Goal: Information Seeking & Learning: Learn about a topic

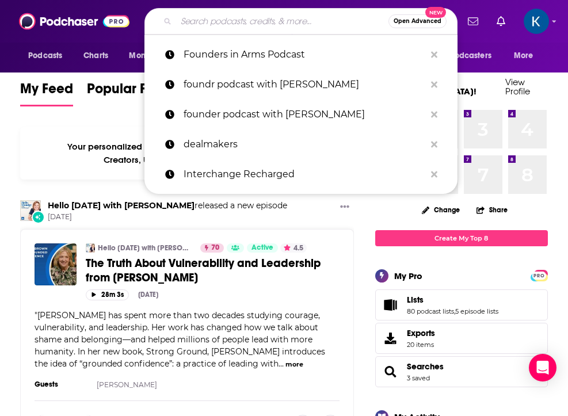
click at [272, 20] on input "Search podcasts, credits, & more..." at bounding box center [282, 21] width 213 height 18
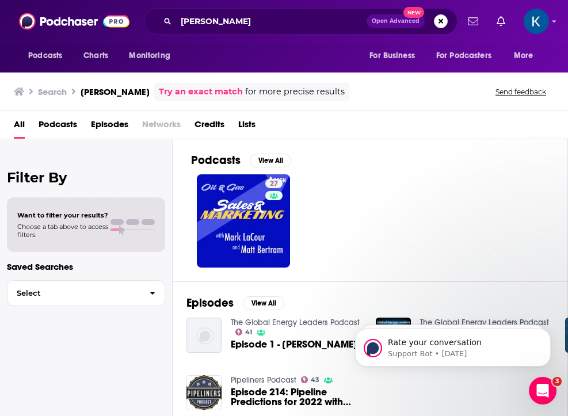
click at [65, 125] on span "Podcasts" at bounding box center [58, 127] width 39 height 24
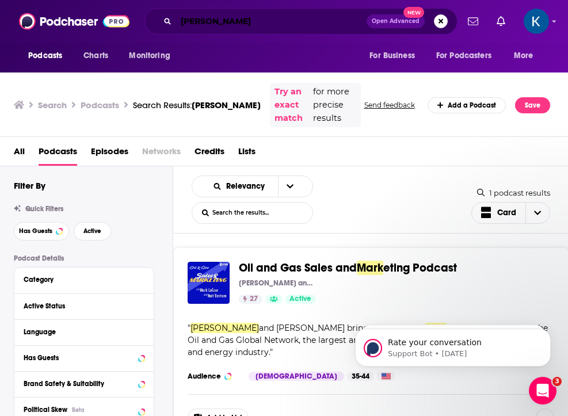
click at [206, 15] on input "[PERSON_NAME]" at bounding box center [271, 21] width 191 height 18
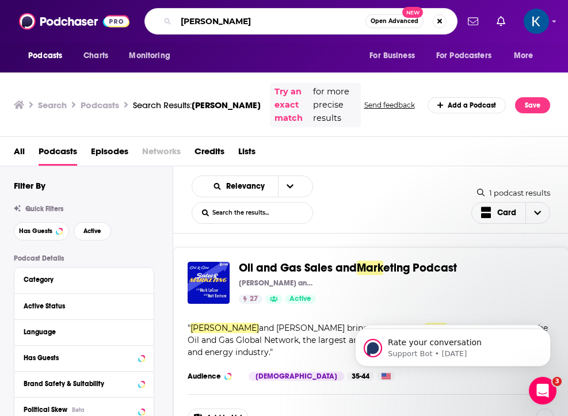
click at [206, 16] on input "[PERSON_NAME]" at bounding box center [270, 21] width 189 height 18
paste input "Oil and Gas This Week"
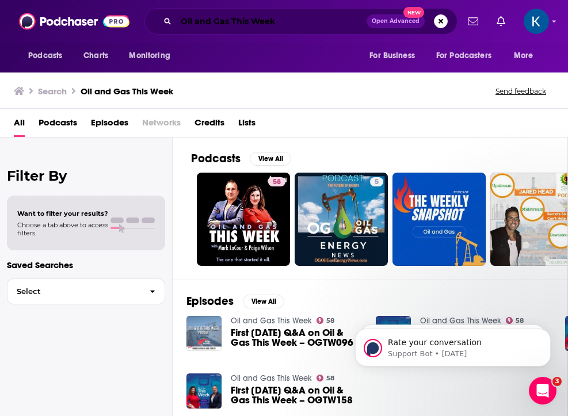
click at [234, 23] on input "Oil and Gas This Week" at bounding box center [271, 21] width 191 height 18
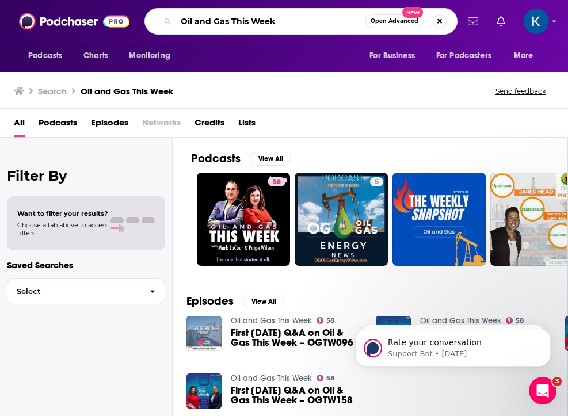
click at [234, 23] on input "Oil and Gas This Week" at bounding box center [270, 21] width 189 height 18
type input "[PERSON_NAME]"
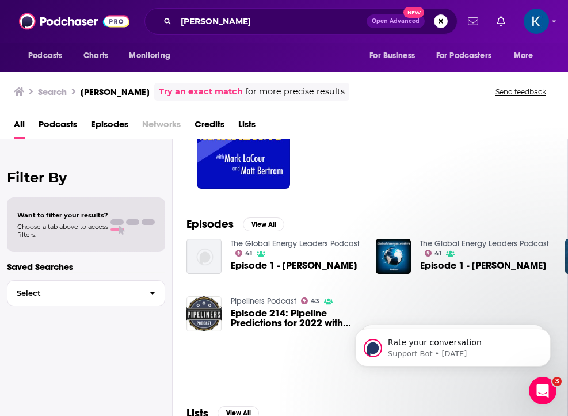
scroll to position [84, 0]
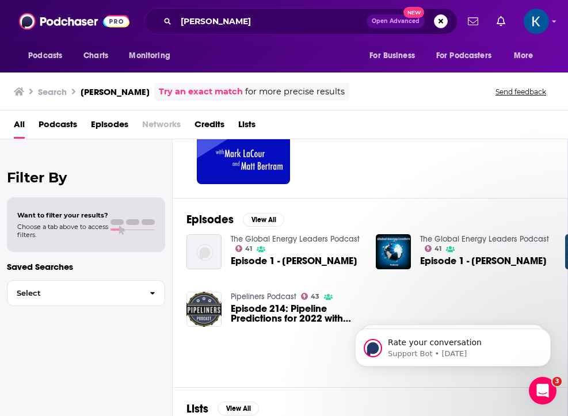
click at [289, 237] on link "The Global Energy Leaders Podcast" at bounding box center [295, 239] width 129 height 10
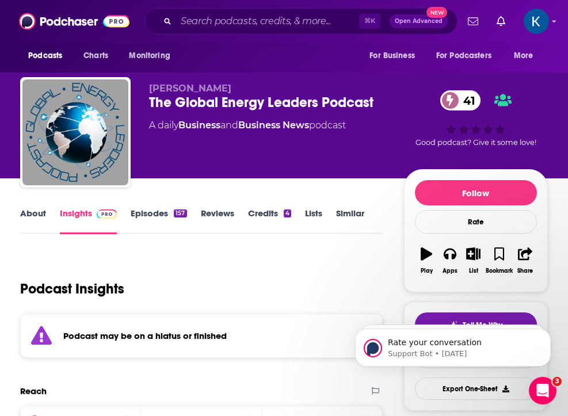
click at [151, 217] on link "Episodes 157" at bounding box center [159, 221] width 56 height 26
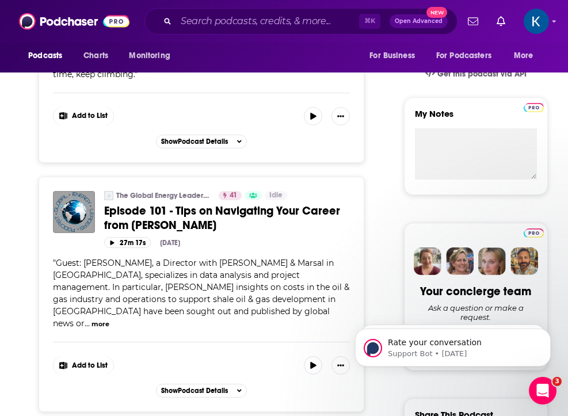
scroll to position [393, 0]
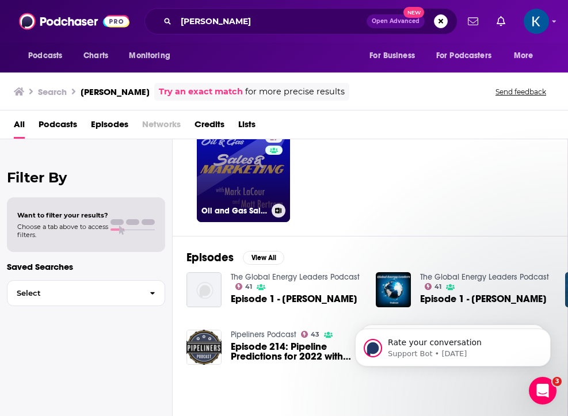
scroll to position [59, 0]
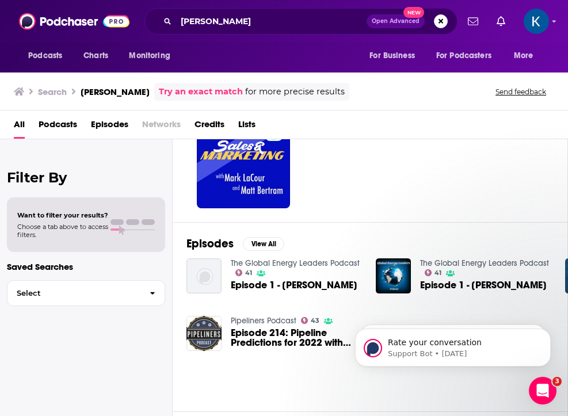
click at [244, 320] on link "Pipeliners Podcast" at bounding box center [264, 321] width 66 height 10
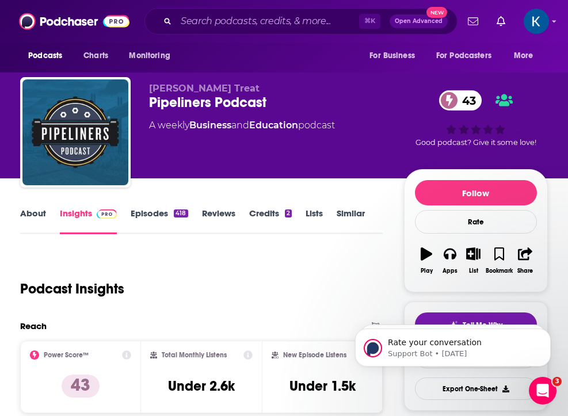
click at [149, 209] on link "Episodes 418" at bounding box center [159, 221] width 57 height 26
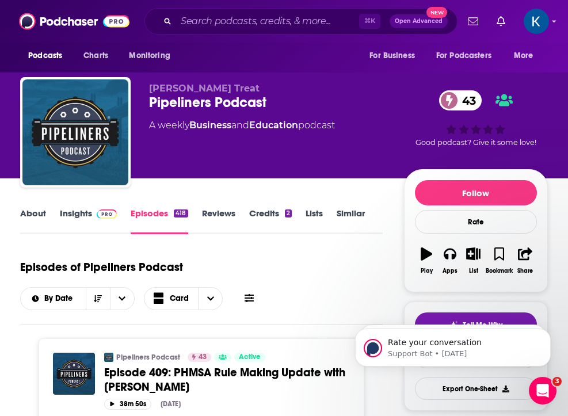
click at [39, 212] on link "About" at bounding box center [33, 221] width 26 height 26
